Goal: Task Accomplishment & Management: Use online tool/utility

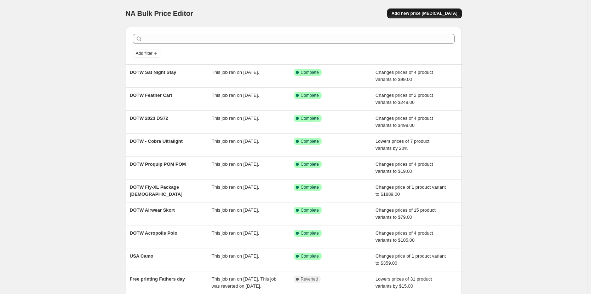
click at [437, 15] on span "Add new price change job" at bounding box center [424, 14] width 66 height 6
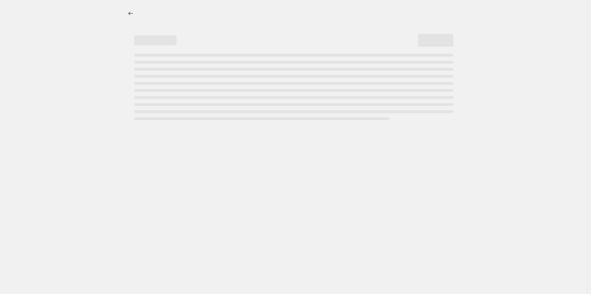
select select "percentage"
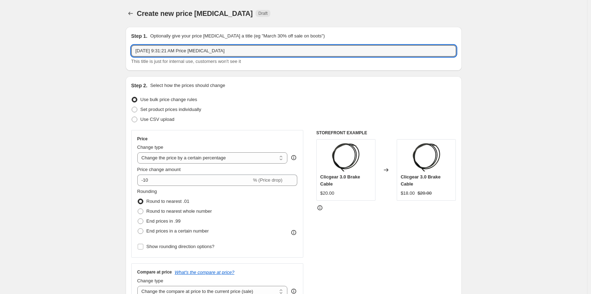
drag, startPoint x: 240, startPoint y: 52, endPoint x: 53, endPoint y: 43, distance: 187.4
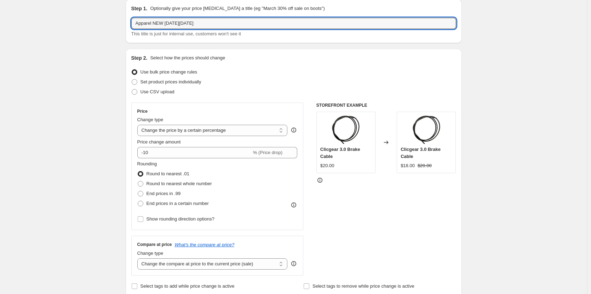
scroll to position [35, 0]
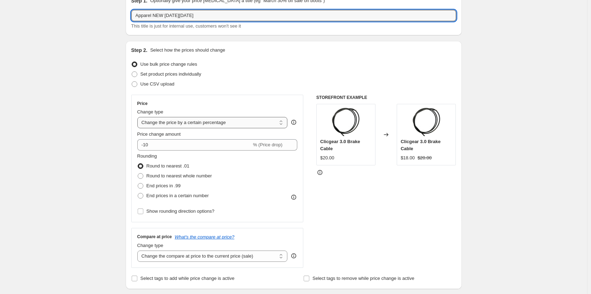
type input "Apparel NEW BLACK FRIDAY"
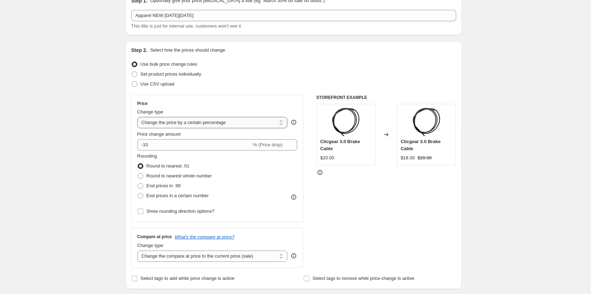
click at [259, 124] on select "Change the price to a certain amount Change the price by a certain amount Chang…" at bounding box center [212, 122] width 150 height 11
click at [139, 117] on select "Change the price to a certain amount Change the price by a certain amount Chang…" at bounding box center [212, 122] width 150 height 11
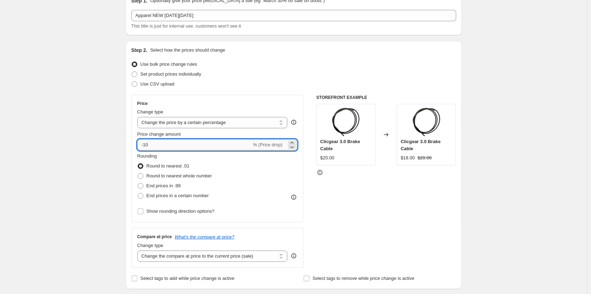
drag, startPoint x: 183, startPoint y: 144, endPoint x: 145, endPoint y: 145, distance: 37.2
click at [145, 145] on input "-10" at bounding box center [194, 144] width 114 height 11
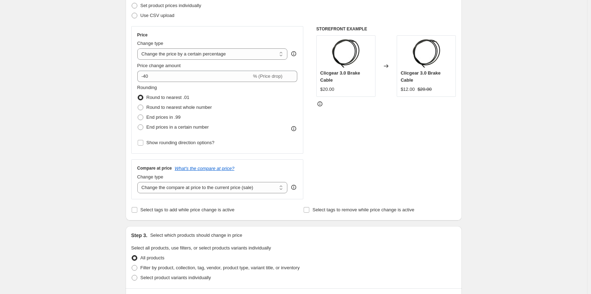
scroll to position [71, 0]
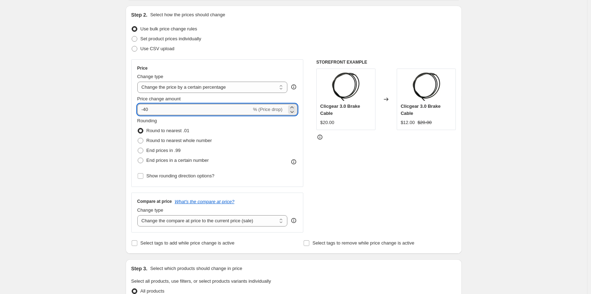
drag, startPoint x: 154, startPoint y: 110, endPoint x: 146, endPoint y: 110, distance: 7.4
click at [146, 110] on input "-40" at bounding box center [194, 109] width 114 height 11
type input "-20"
click at [67, 112] on div "Create new price change job. This page is ready Create new price change job Dra…" at bounding box center [293, 282] width 587 height 707
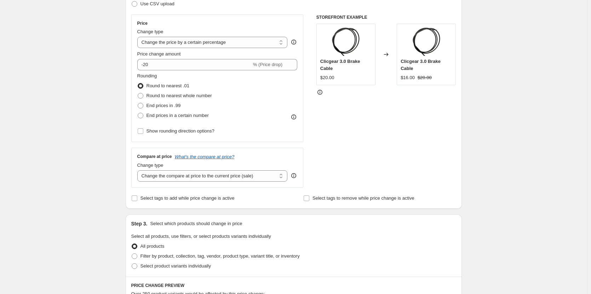
scroll to position [212, 0]
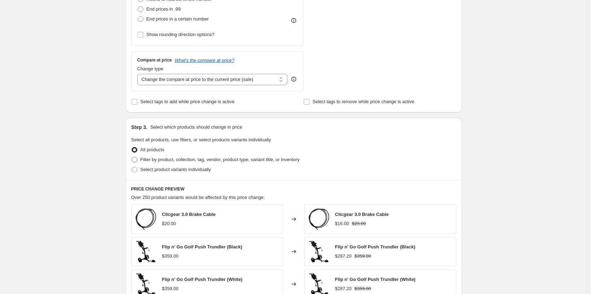
click at [201, 161] on span "Filter by product, collection, tag, vendor, product type, variant title, or inv…" at bounding box center [219, 159] width 159 height 5
click at [132, 157] on input "Filter by product, collection, tag, vendor, product type, variant title, or inv…" at bounding box center [132, 157] width 0 height 0
radio input "true"
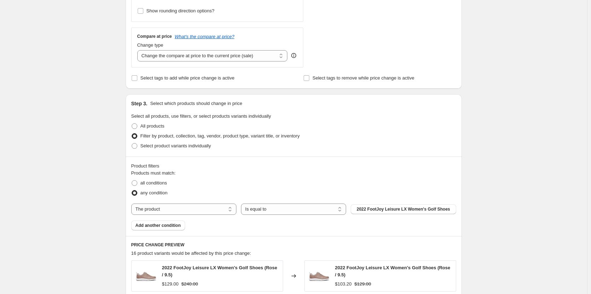
scroll to position [248, 0]
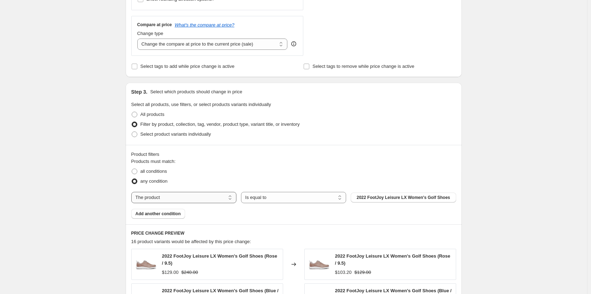
click at [219, 199] on select "The product The product's collection The product's tag The product's vendor The…" at bounding box center [183, 197] width 105 height 11
select select "collection"
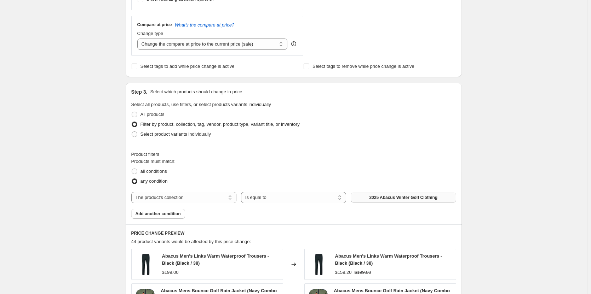
click at [437, 201] on button "2025 Abacus Winter Golf Clothing" at bounding box center [403, 198] width 105 height 10
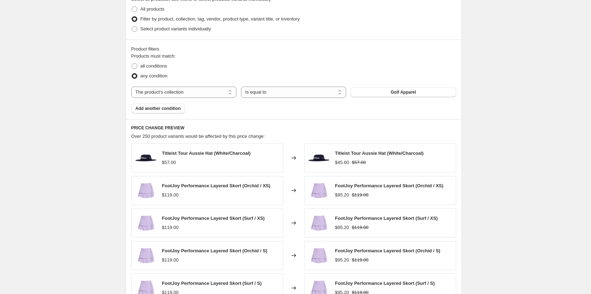
scroll to position [354, 0]
click at [178, 109] on span "Add another condition" at bounding box center [158, 108] width 45 height 6
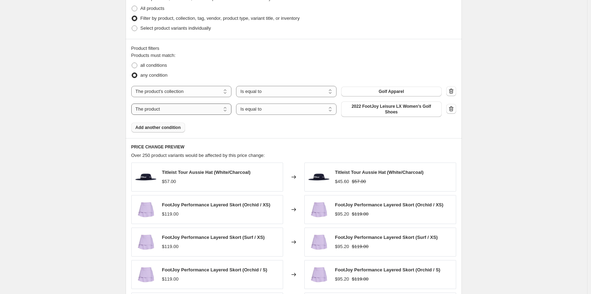
click at [216, 113] on select "The product The product's collection The product's tag The product's vendor The…" at bounding box center [181, 109] width 100 height 11
click at [133, 104] on select "The product The product's collection The product's tag The product's vendor The…" at bounding box center [181, 109] width 100 height 11
click at [293, 109] on select "Is equal to Is not equal to" at bounding box center [286, 109] width 100 height 11
click at [205, 105] on select "The product The product's collection The product's tag The product's vendor The…" at bounding box center [181, 109] width 100 height 11
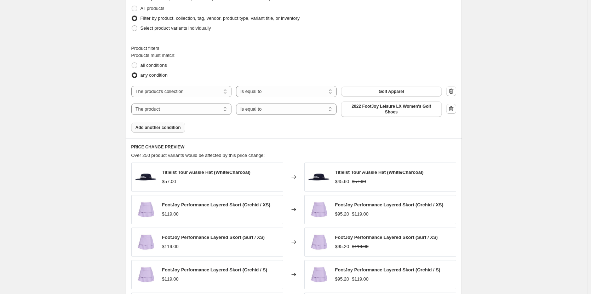
click at [290, 128] on div "Products must match: all conditions any condition The product The product's col…" at bounding box center [293, 92] width 325 height 81
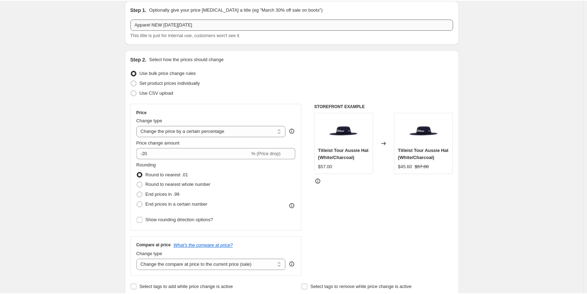
scroll to position [0, 0]
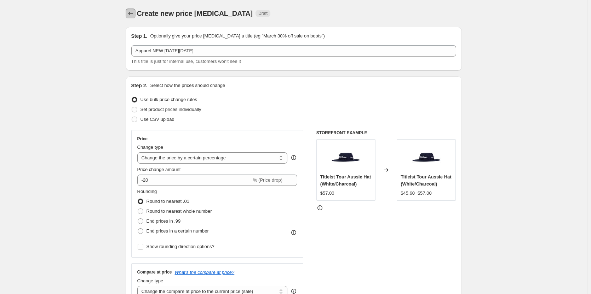
click at [134, 13] on icon "Price change jobs" at bounding box center [130, 13] width 7 height 7
